Goal: Task Accomplishment & Management: Manage account settings

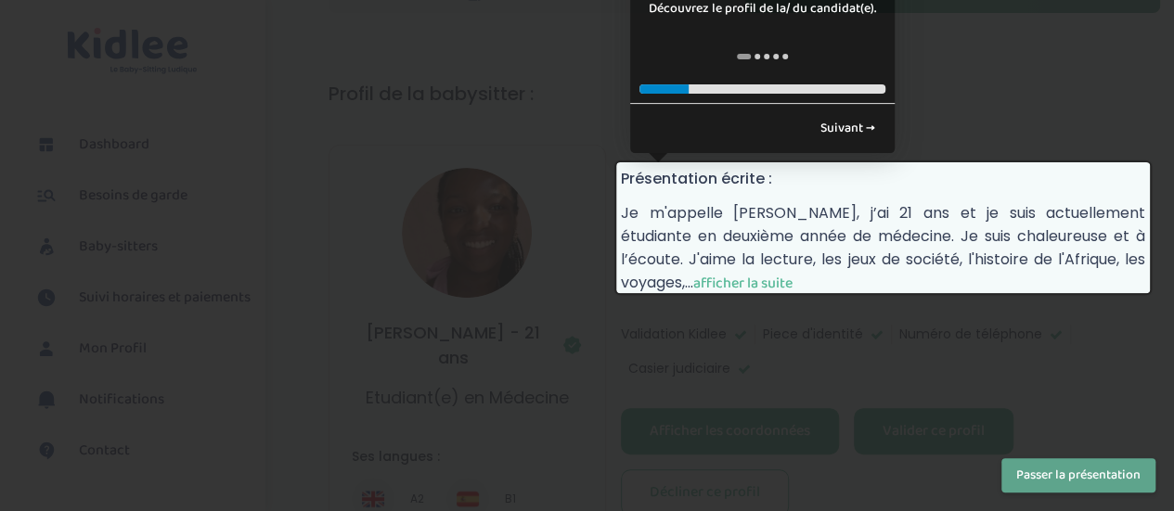
click at [745, 272] on span "afficher la suite" at bounding box center [742, 283] width 99 height 23
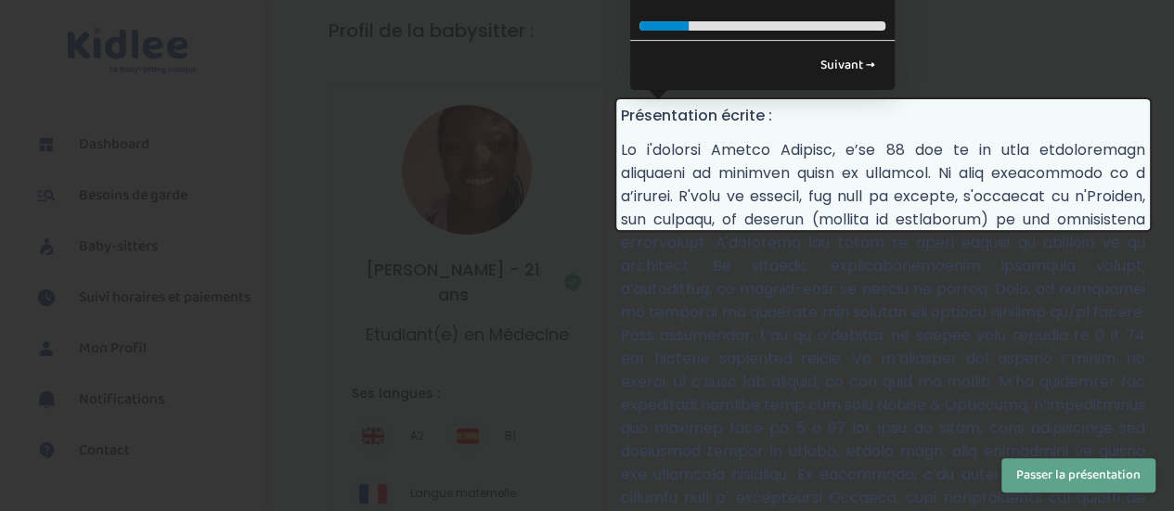
scroll to position [339, 0]
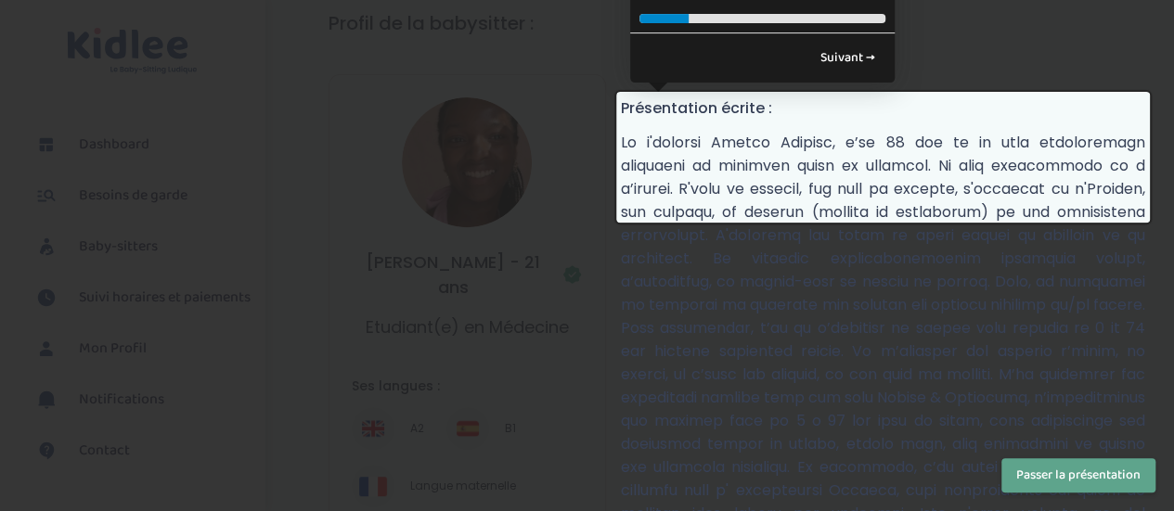
click at [957, 280] on p "réduire" at bounding box center [883, 386] width 524 height 511
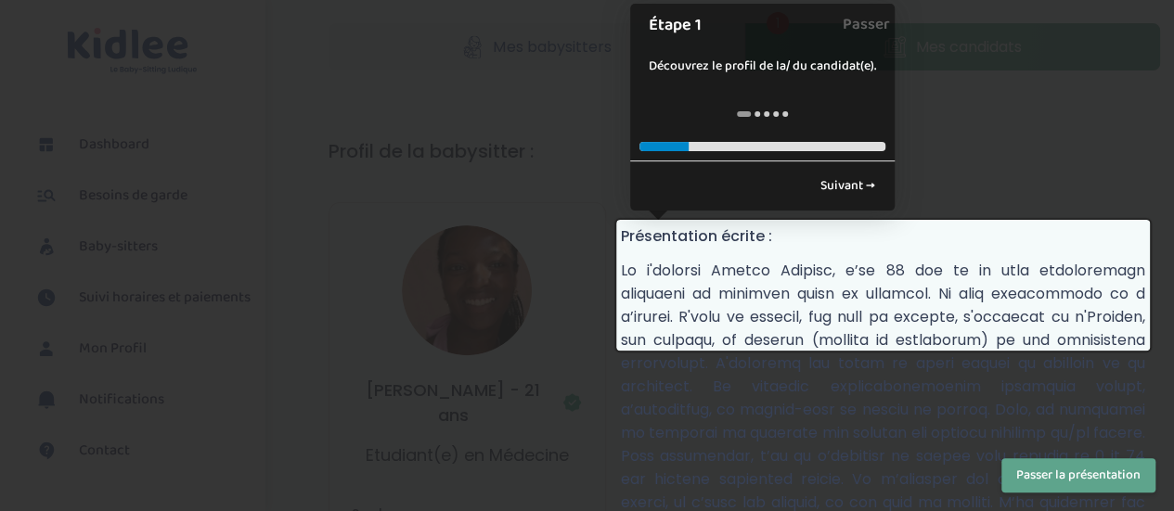
scroll to position [174, 0]
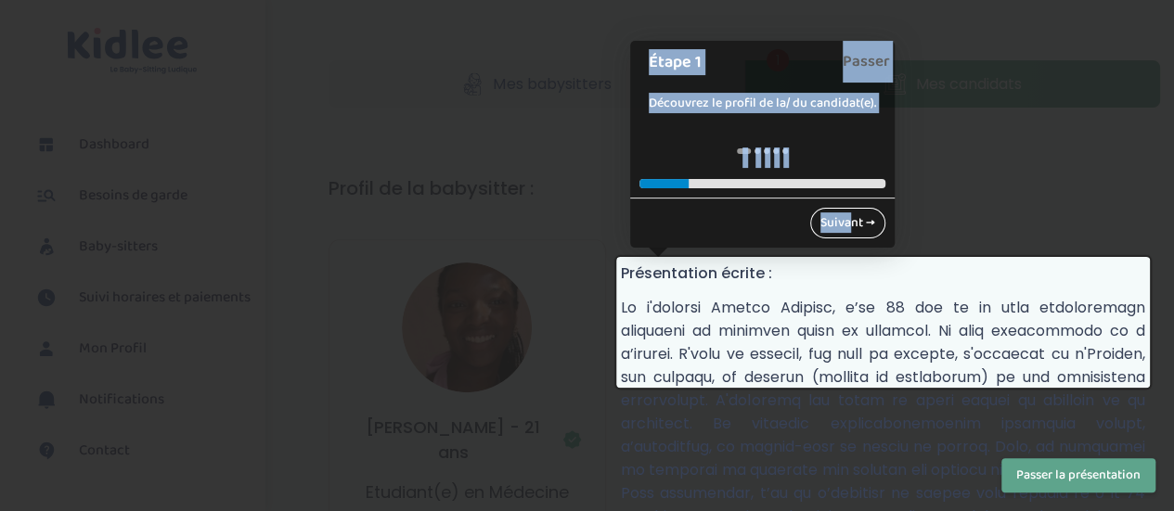
drag, startPoint x: 999, startPoint y: 135, endPoint x: 842, endPoint y: 225, distance: 180.8
click at [947, 196] on div at bounding box center [587, 255] width 1174 height 511
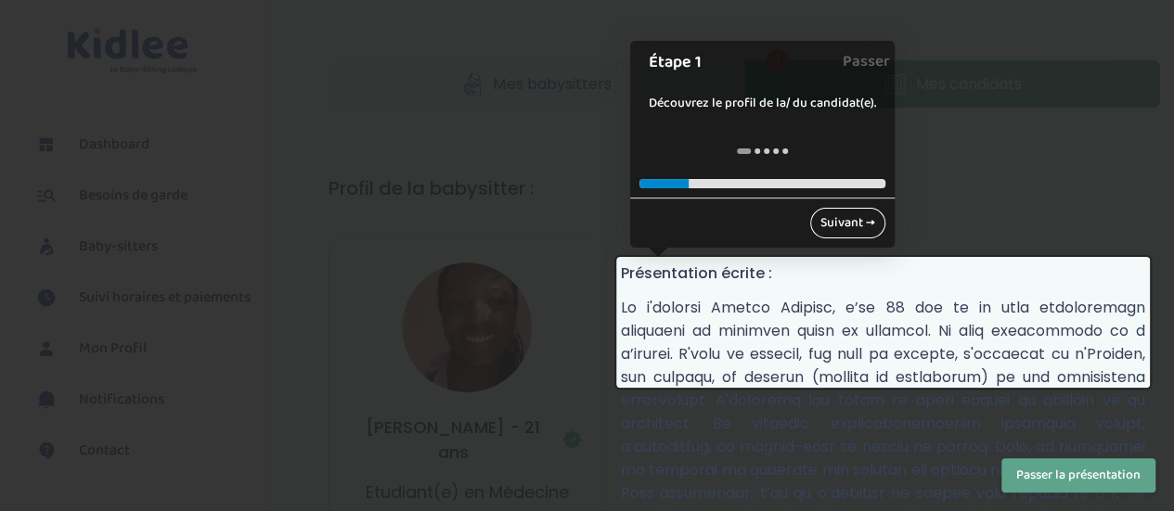
click at [847, 209] on link "Suivant →" at bounding box center [847, 223] width 75 height 31
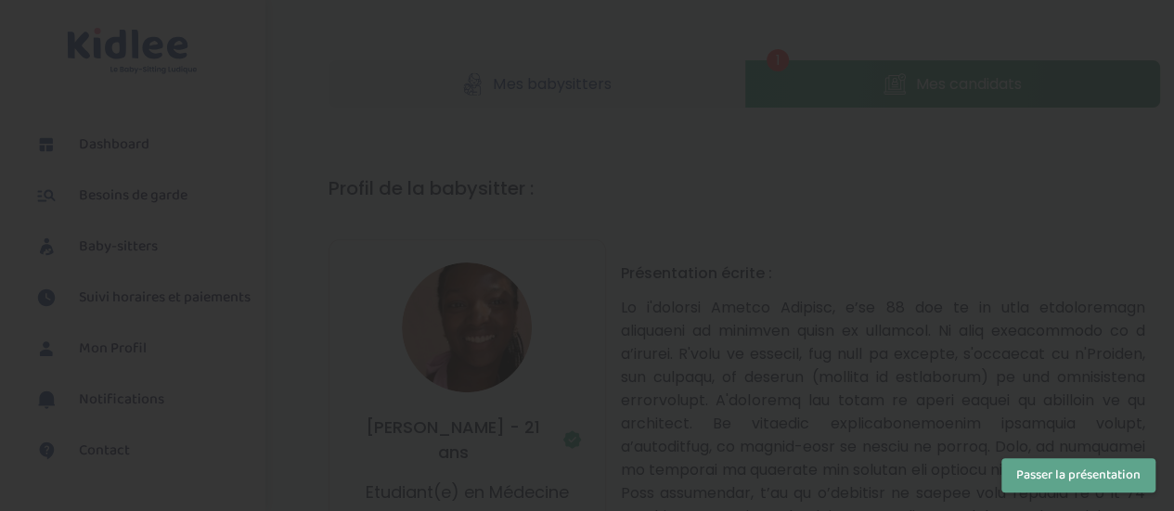
click at [847, 209] on div at bounding box center [587, 255] width 1174 height 511
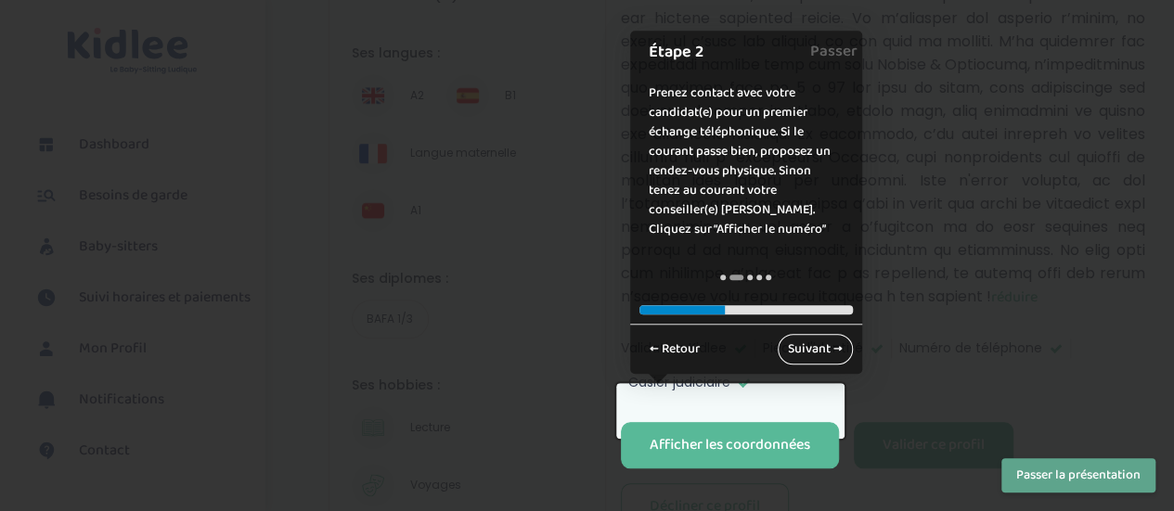
scroll to position [757, 0]
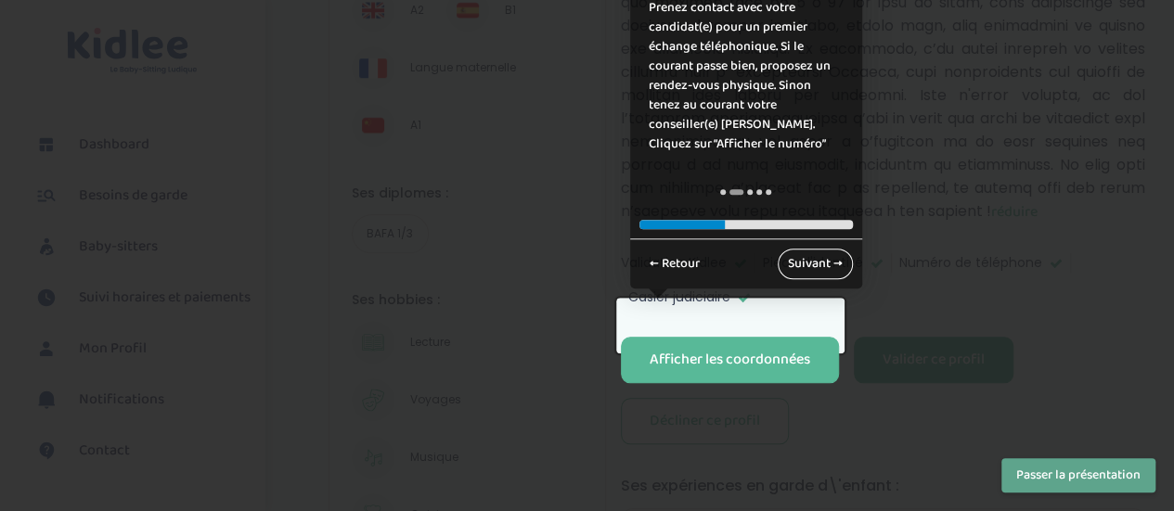
click at [811, 263] on link "Suivant →" at bounding box center [815, 264] width 75 height 31
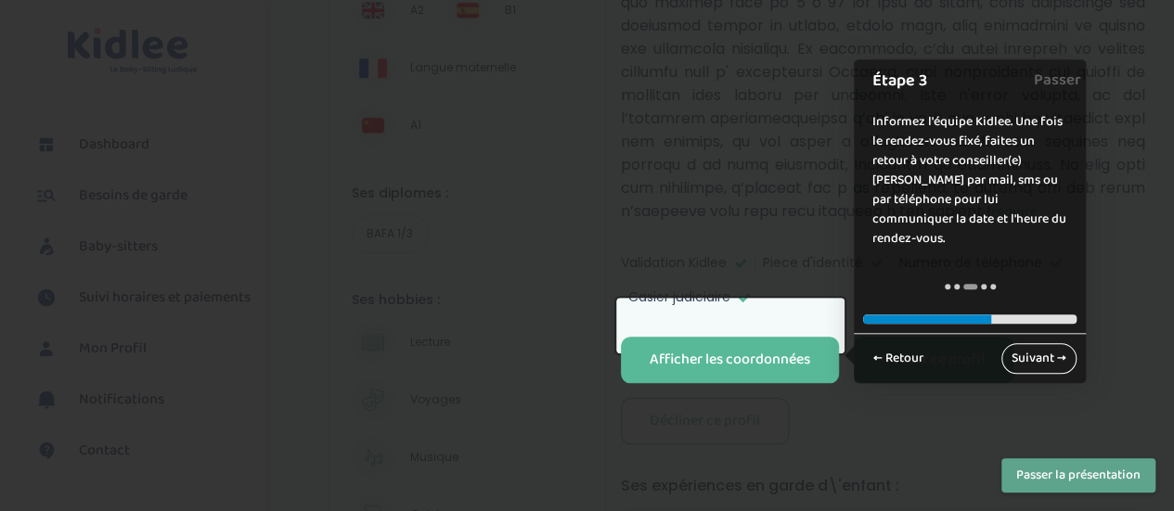
click at [1026, 343] on link "Suivant →" at bounding box center [1038, 358] width 75 height 31
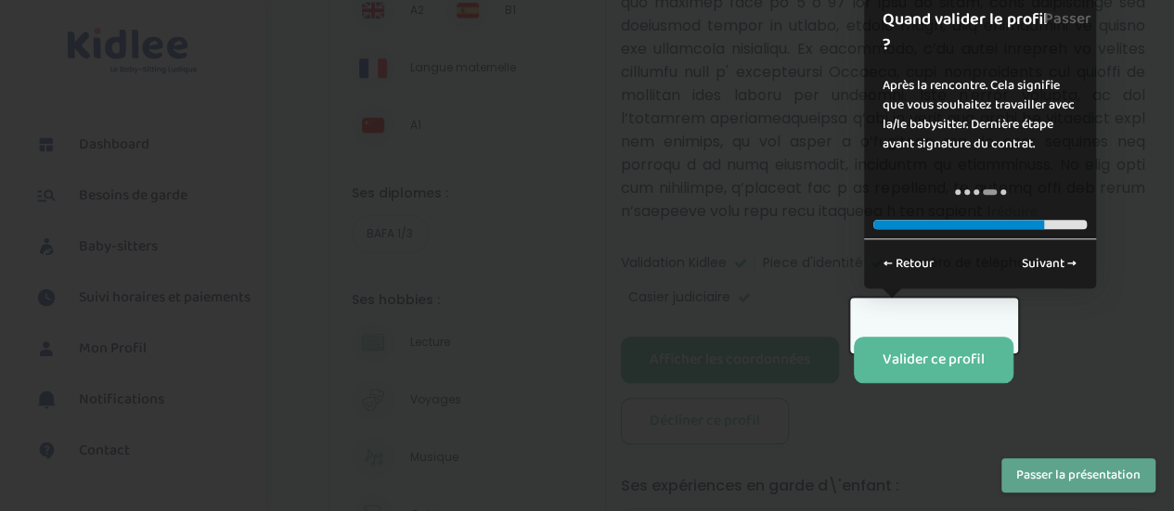
click at [1095, 409] on div at bounding box center [587, 255] width 1174 height 511
click at [1051, 264] on link "Suivant →" at bounding box center [1048, 264] width 75 height 31
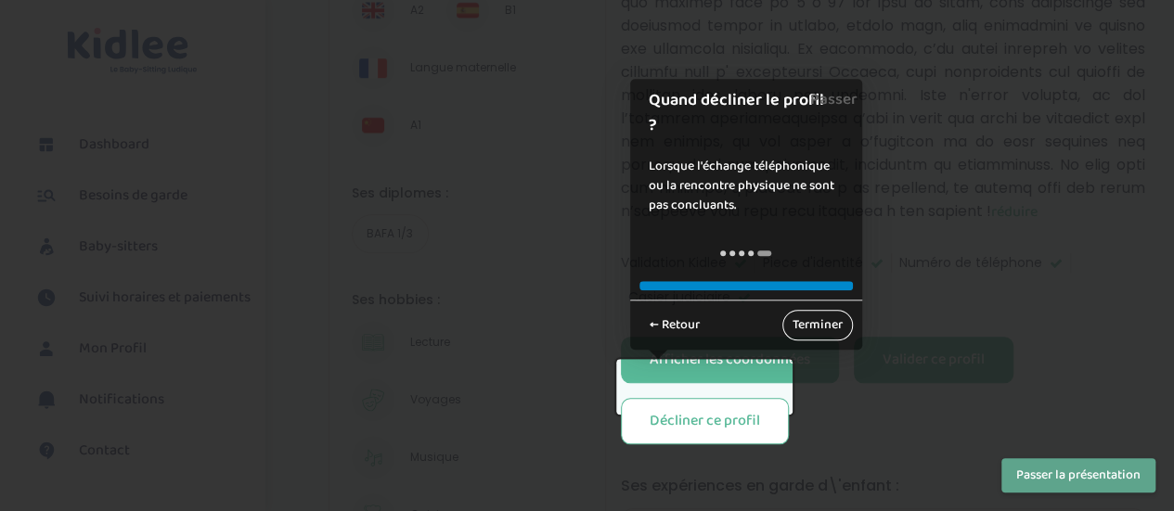
click at [812, 322] on link "Terminer" at bounding box center [817, 325] width 71 height 31
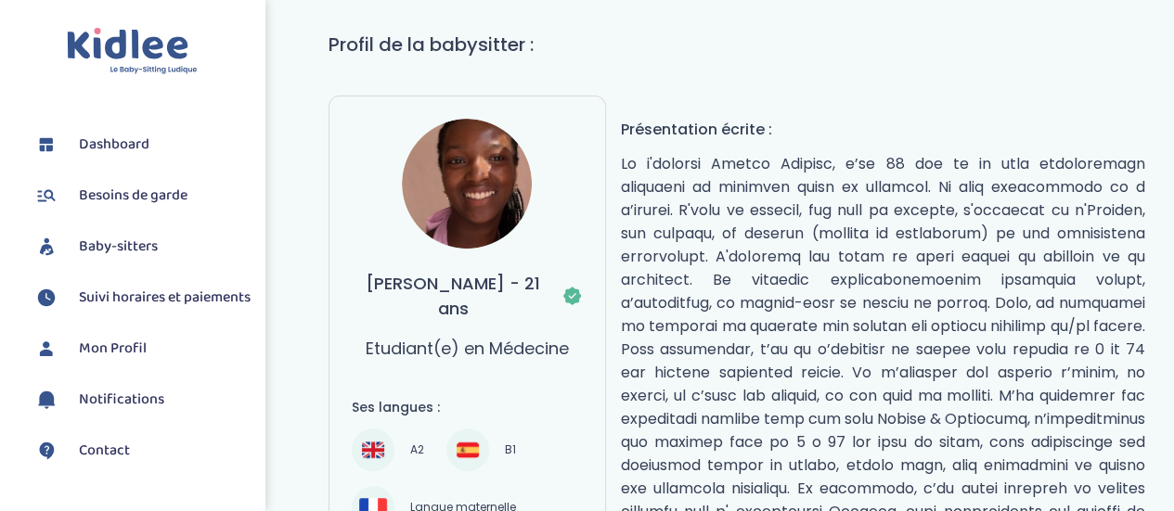
scroll to position [317, 0]
click at [838, 130] on h4 "Présentation écrite :" at bounding box center [883, 129] width 524 height 23
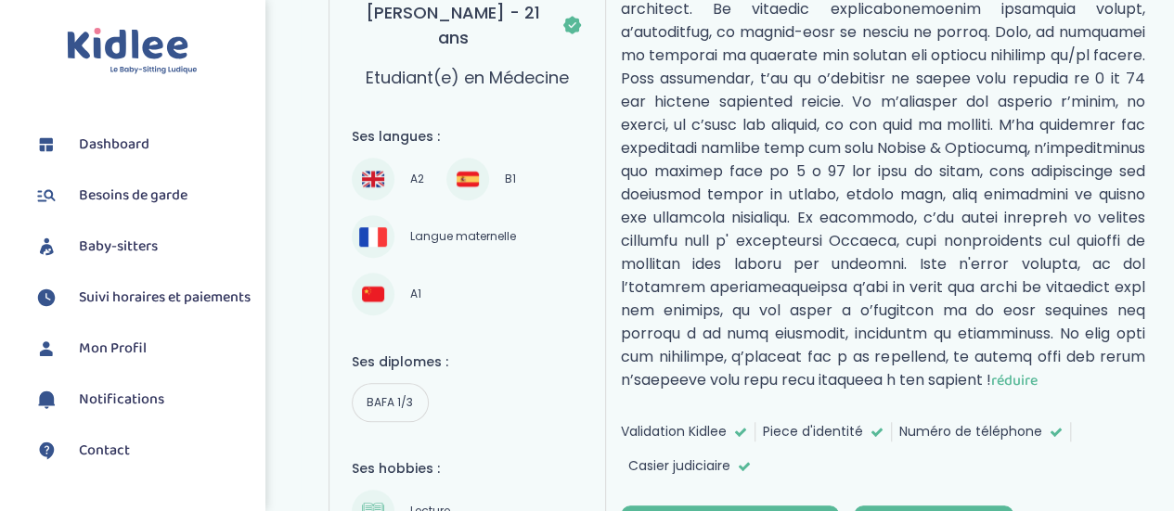
scroll to position [588, 0]
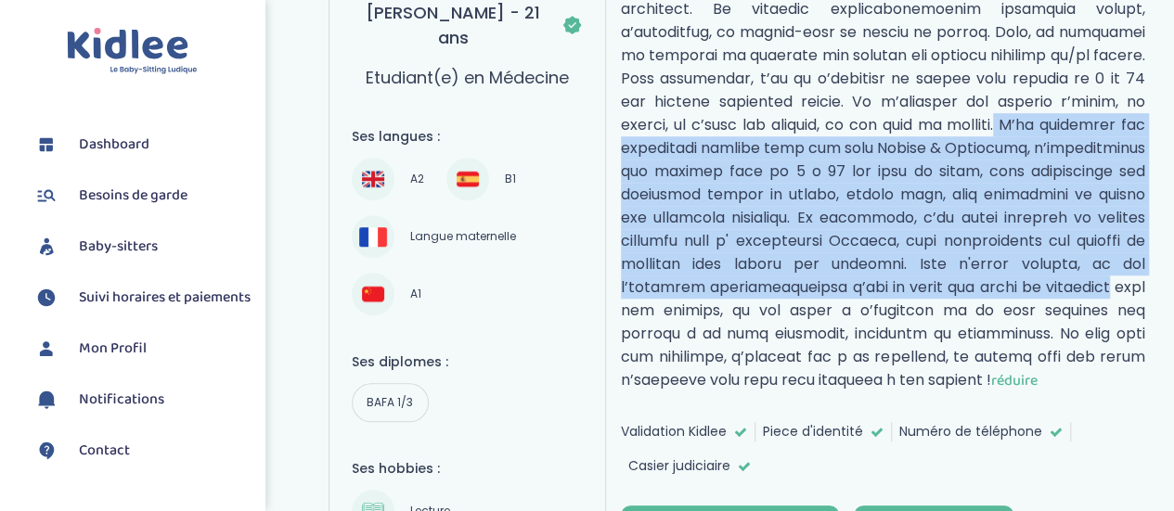
drag, startPoint x: 798, startPoint y: 258, endPoint x: 752, endPoint y: 109, distance: 156.4
click at [752, 109] on p "réduire" at bounding box center [883, 136] width 524 height 511
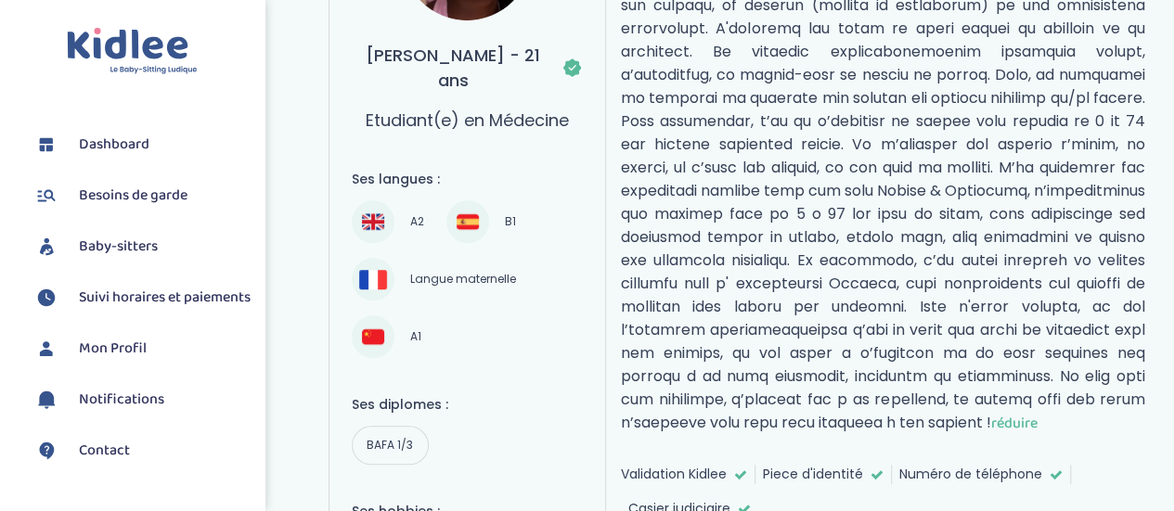
scroll to position [545, 0]
click at [430, 293] on div "Langue maternelle" at bounding box center [437, 280] width 171 height 43
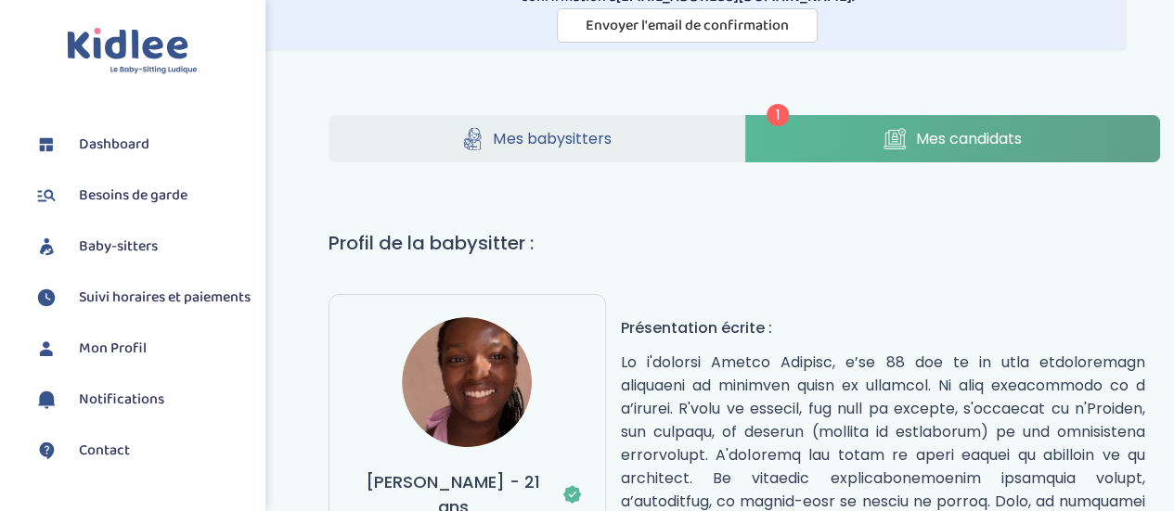
scroll to position [120, 0]
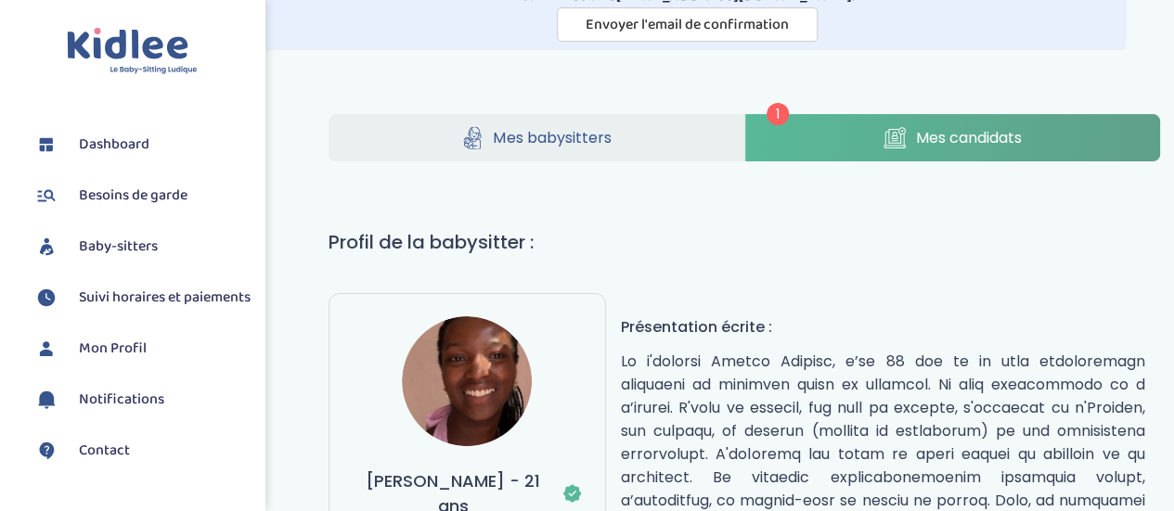
click at [841, 123] on link "Mes candidats" at bounding box center [952, 137] width 415 height 47
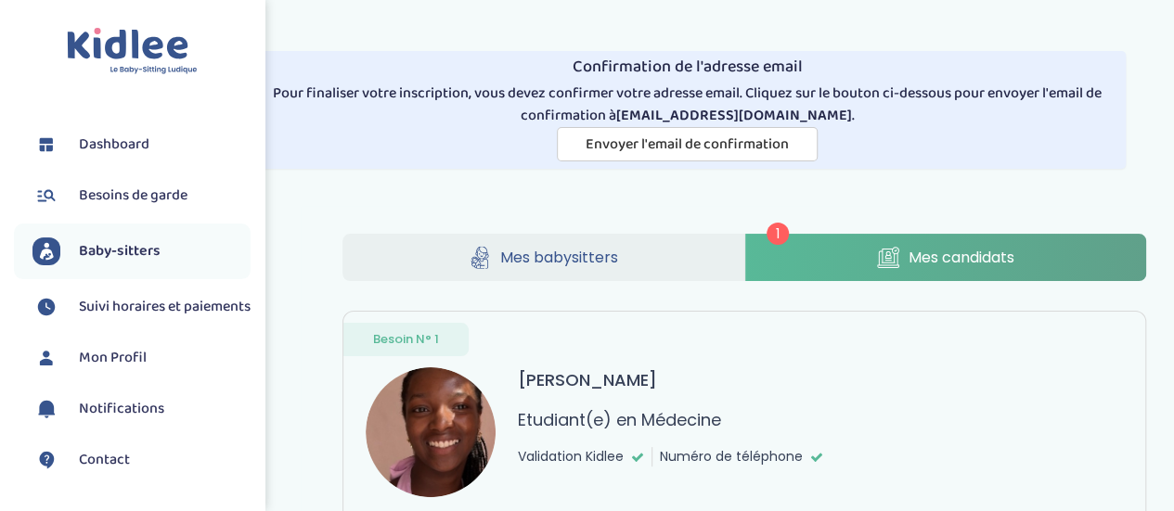
click at [531, 248] on span "Mes babysitters" at bounding box center [559, 257] width 118 height 23
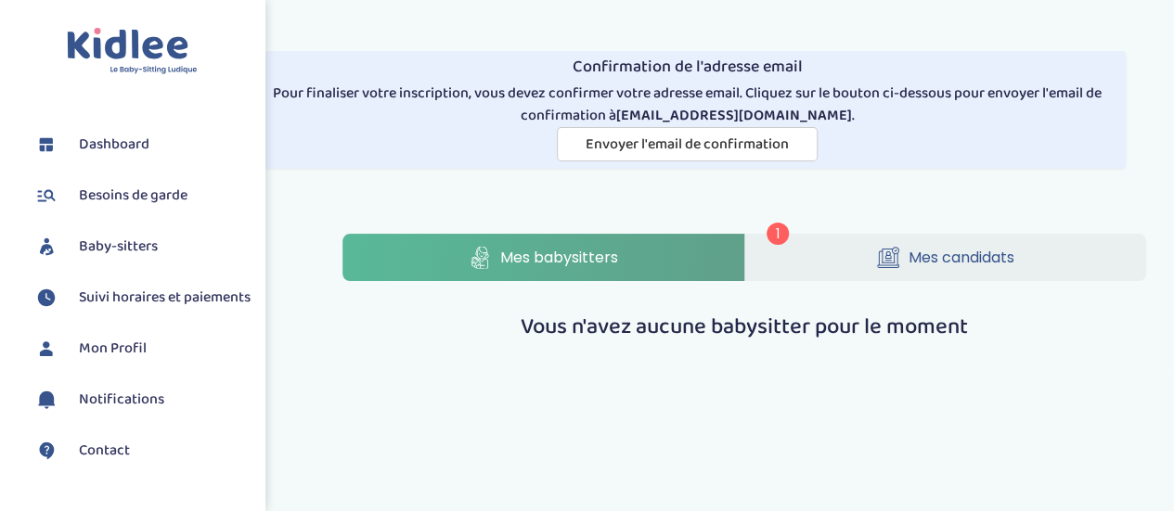
click at [934, 264] on span "Mes candidats" at bounding box center [961, 257] width 106 height 23
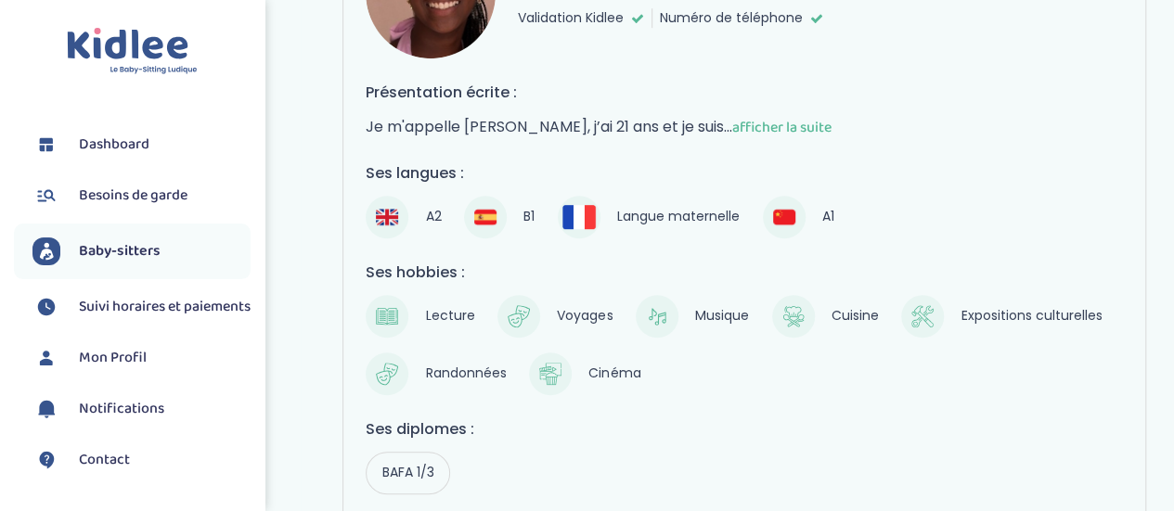
scroll to position [440, 0]
click at [797, 122] on span "afficher la suite" at bounding box center [781, 126] width 99 height 23
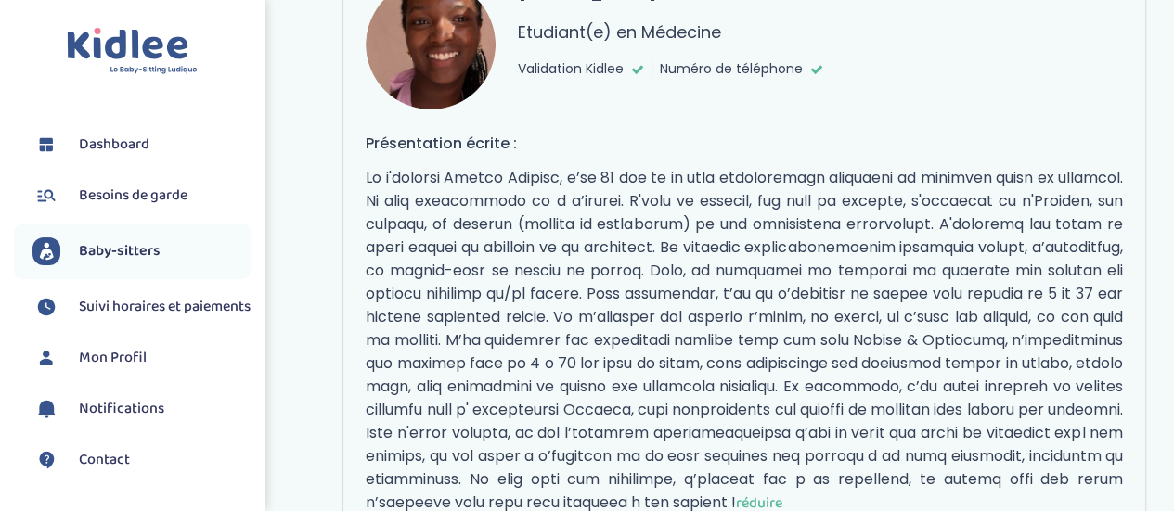
scroll to position [386, 0]
